Goal: Task Accomplishment & Management: Manage account settings

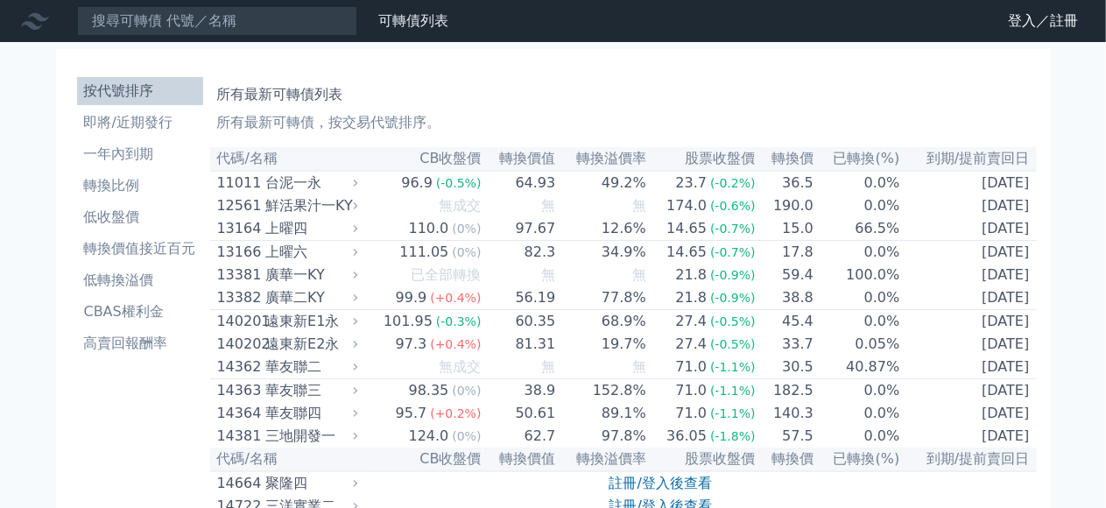
click at [0, 0] on icon at bounding box center [0, 0] width 0 height 0
click at [0, 0] on link "登入／註冊" at bounding box center [0, 0] width 0 height 0
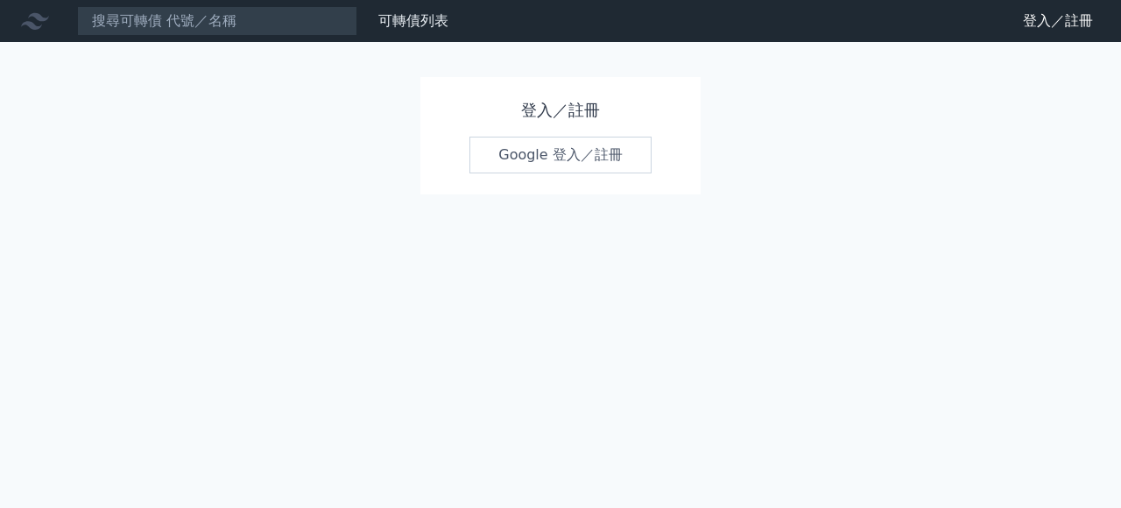
click at [618, 153] on link "Google 登入／註冊" at bounding box center [560, 155] width 182 height 37
